Goal: Task Accomplishment & Management: Manage account settings

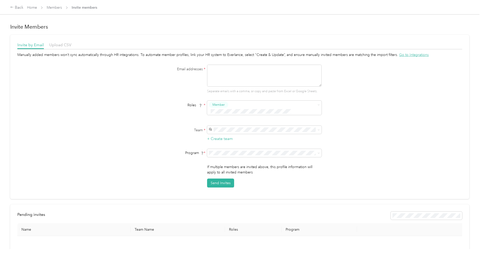
click at [237, 75] on textarea at bounding box center [264, 76] width 115 height 22
type textarea "[EMAIL_ADDRESS][DOMAIN_NAME]"
click at [174, 98] on form "Email addresses * [EMAIL_ADDRESS][DOMAIN_NAME] Separate emails with a comma, or…" at bounding box center [240, 126] width 196 height 123
click at [241, 149] on div "[EMAIL_ADDRESS][DOMAIN_NAME] No managers" at bounding box center [265, 150] width 107 height 12
click at [232, 189] on div "No program" at bounding box center [265, 190] width 107 height 5
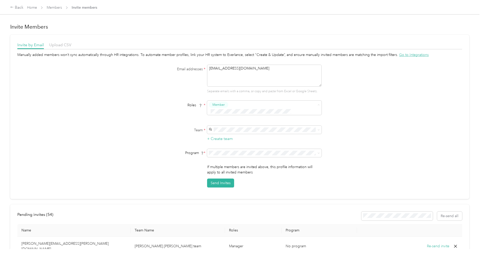
click at [232, 154] on button "Super Admin" at bounding box center [225, 153] width 26 height 6
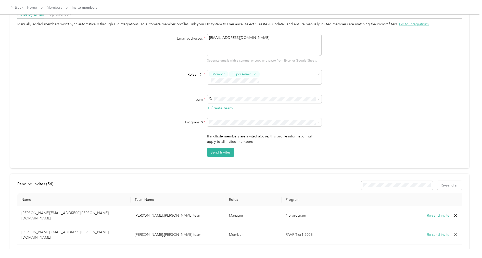
scroll to position [31, 0]
click at [236, 149] on div "Invite by Email Upload CSV Manually added members won’t sync automatically thro…" at bounding box center [239, 85] width 459 height 164
click at [229, 147] on button "Send Invites" at bounding box center [220, 151] width 27 height 9
click at [33, 8] on link "Home" at bounding box center [32, 7] width 10 height 4
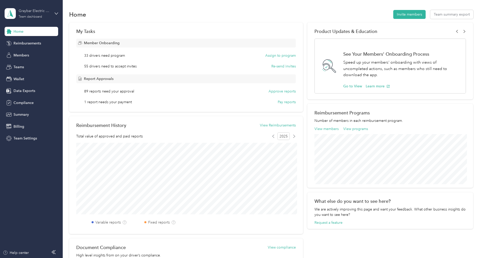
click at [38, 16] on div "Team dashboard" at bounding box center [30, 16] width 23 height 3
click at [31, 62] on div "Log out" at bounding box center [72, 64] width 129 height 9
